Goal: Task Accomplishment & Management: Use online tool/utility

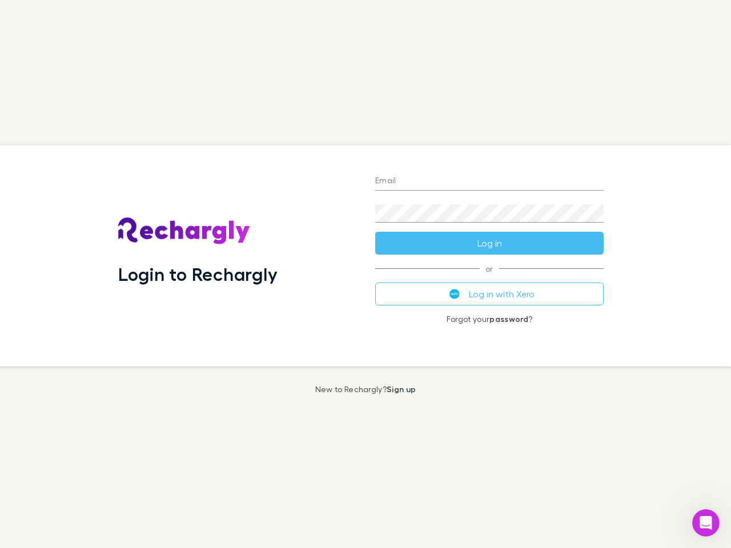
click at [365, 274] on div "Login to Rechargly" at bounding box center [237, 256] width 257 height 222
click at [489, 182] on input "Email" at bounding box center [489, 181] width 228 height 18
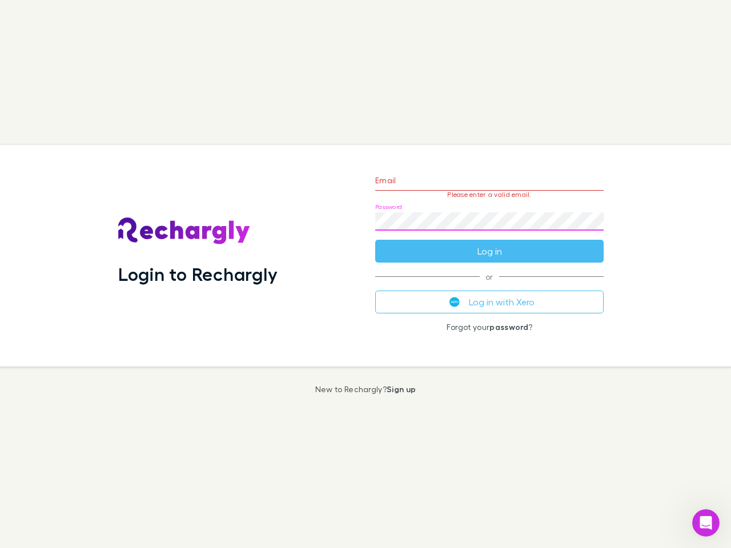
click at [489, 243] on form "Email Please enter a valid email. Password Log in" at bounding box center [489, 212] width 228 height 99
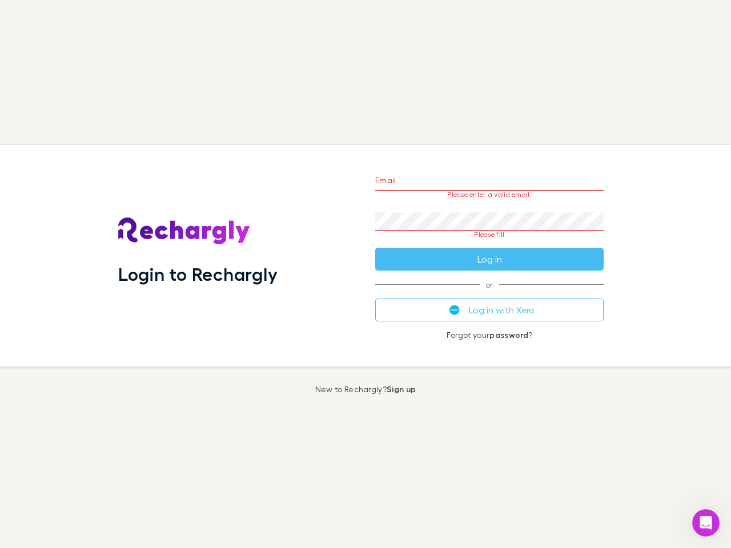
click at [489, 294] on div "Email Please enter a valid email. Password Please fill Log in or Log in with Xe…" at bounding box center [489, 256] width 247 height 222
click at [706, 523] on icon "Open Intercom Messenger" at bounding box center [706, 523] width 19 height 19
